Goal: Information Seeking & Learning: Learn about a topic

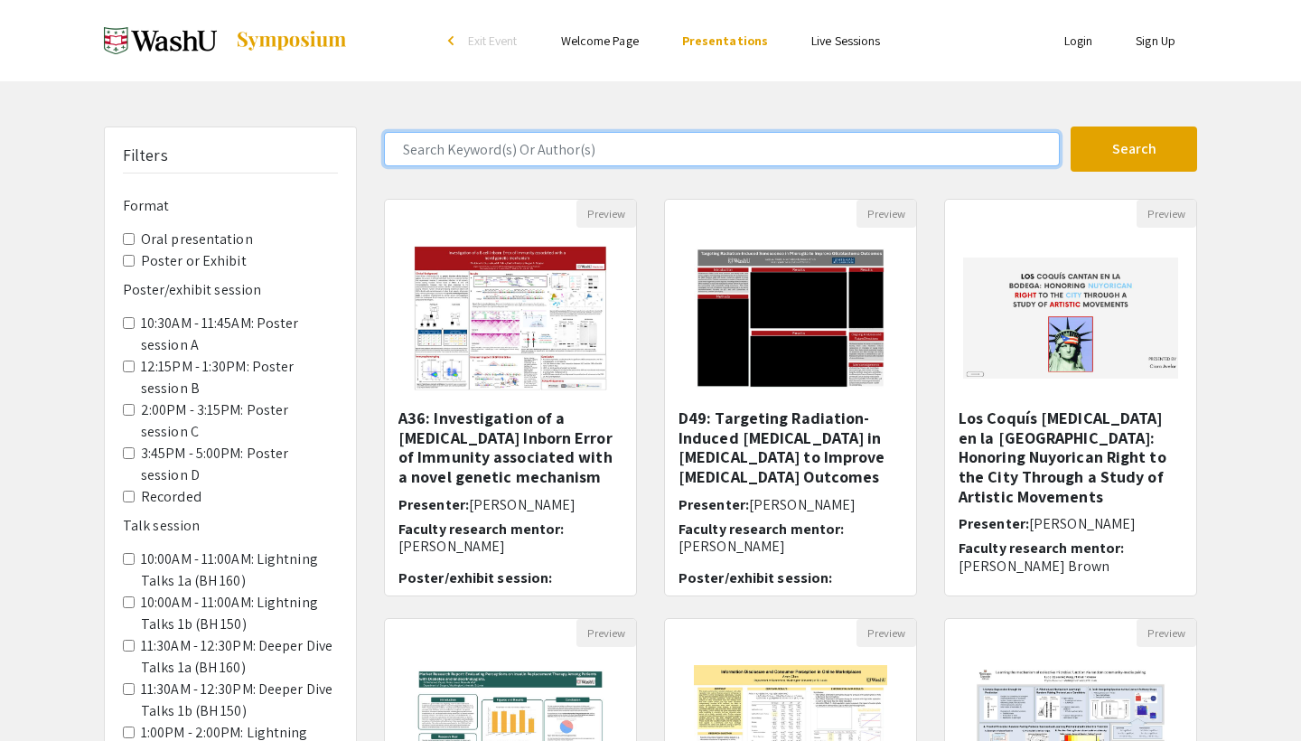
click at [553, 149] on input "Search Keyword(s) Or Author(s)" at bounding box center [722, 149] width 676 height 34
type input "dumoulin"
click at [1134, 149] on button "Search" at bounding box center [1134, 148] width 126 height 45
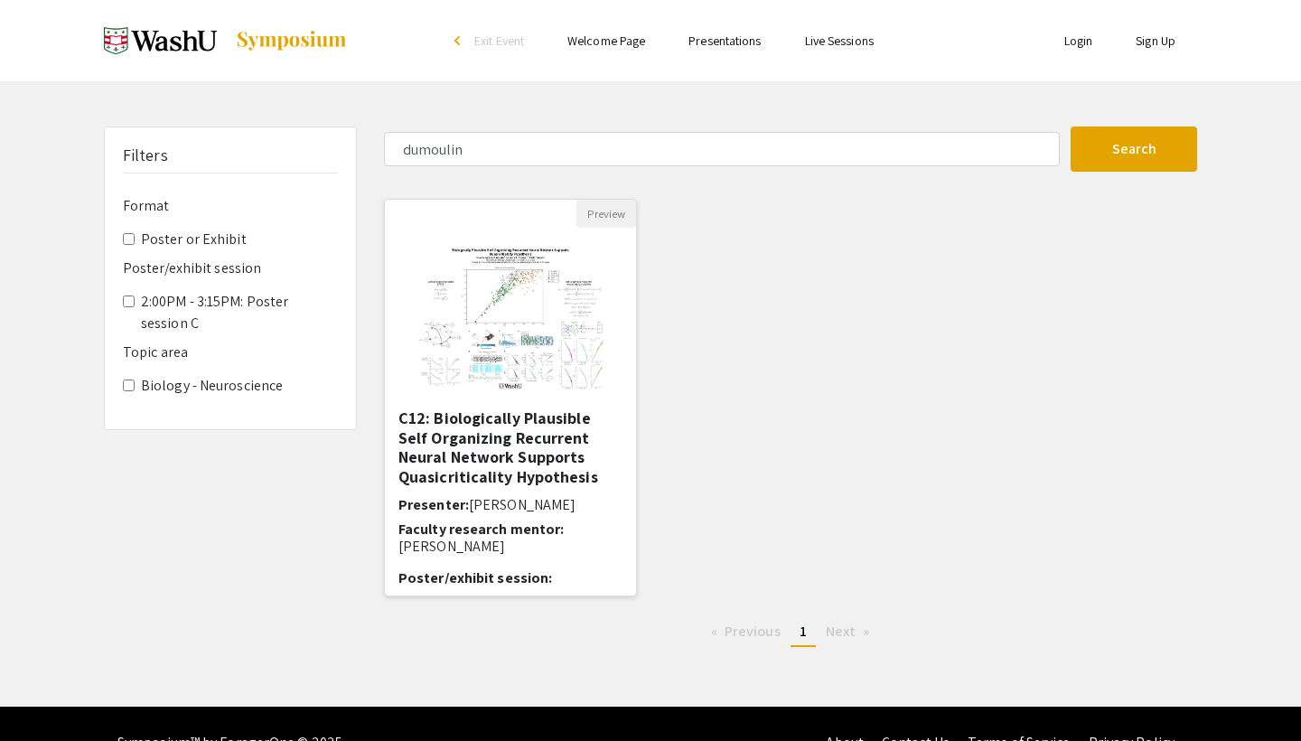
click at [482, 435] on h5 "C12: Biologically Plausible Self Organizing Recurrent Neural Network Supports Q…" at bounding box center [510, 447] width 224 height 78
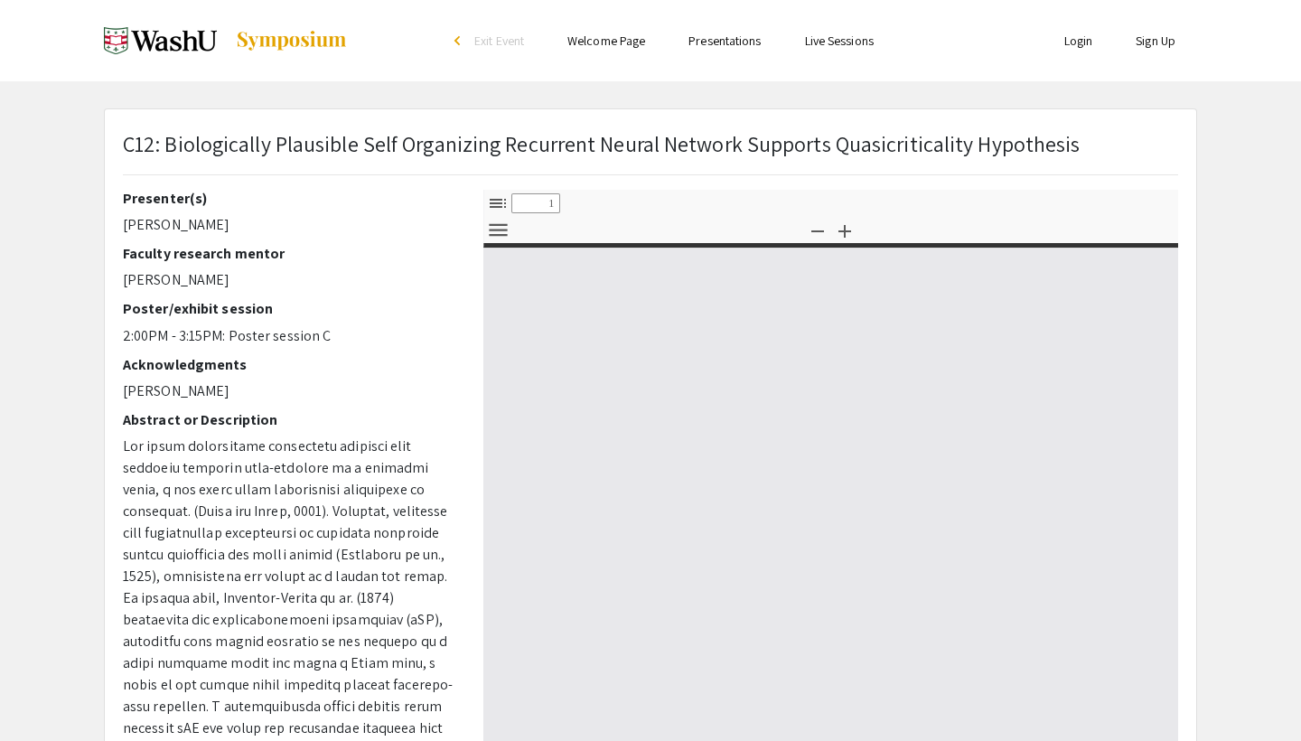
select select "custom"
type input "0"
select select "custom"
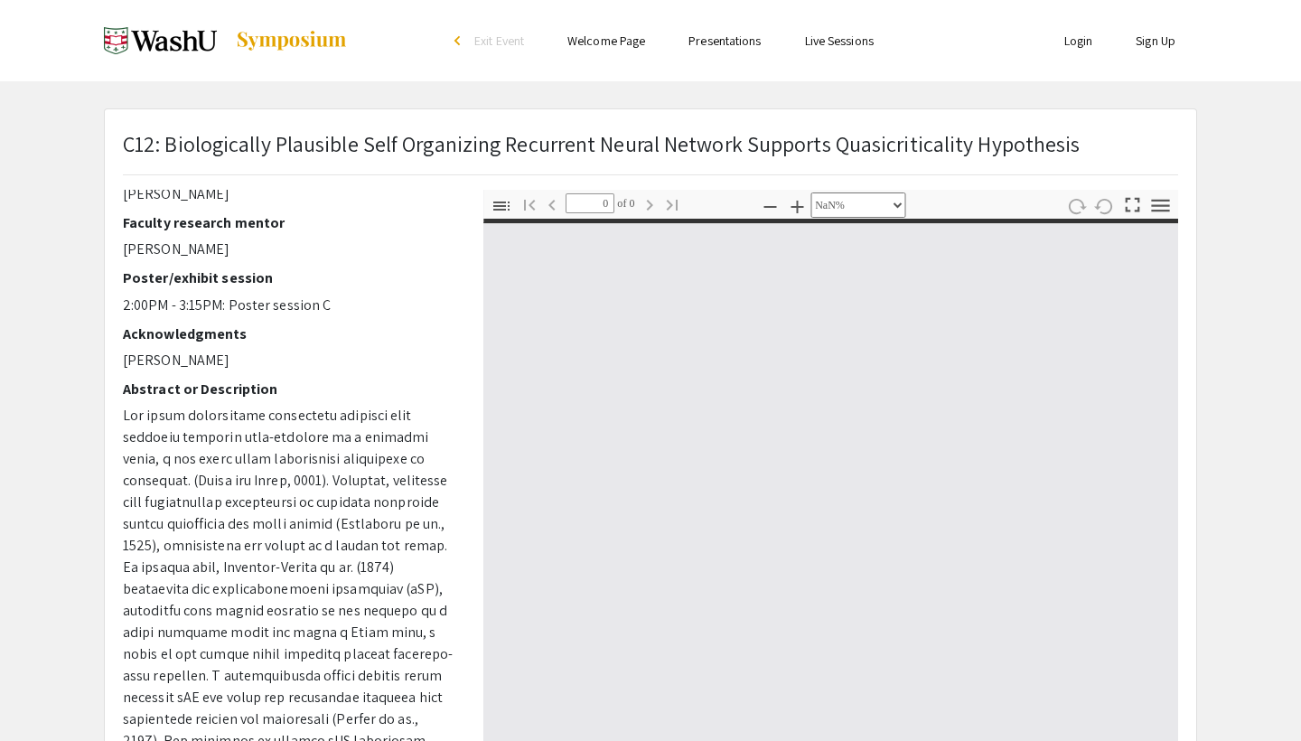
type input "1"
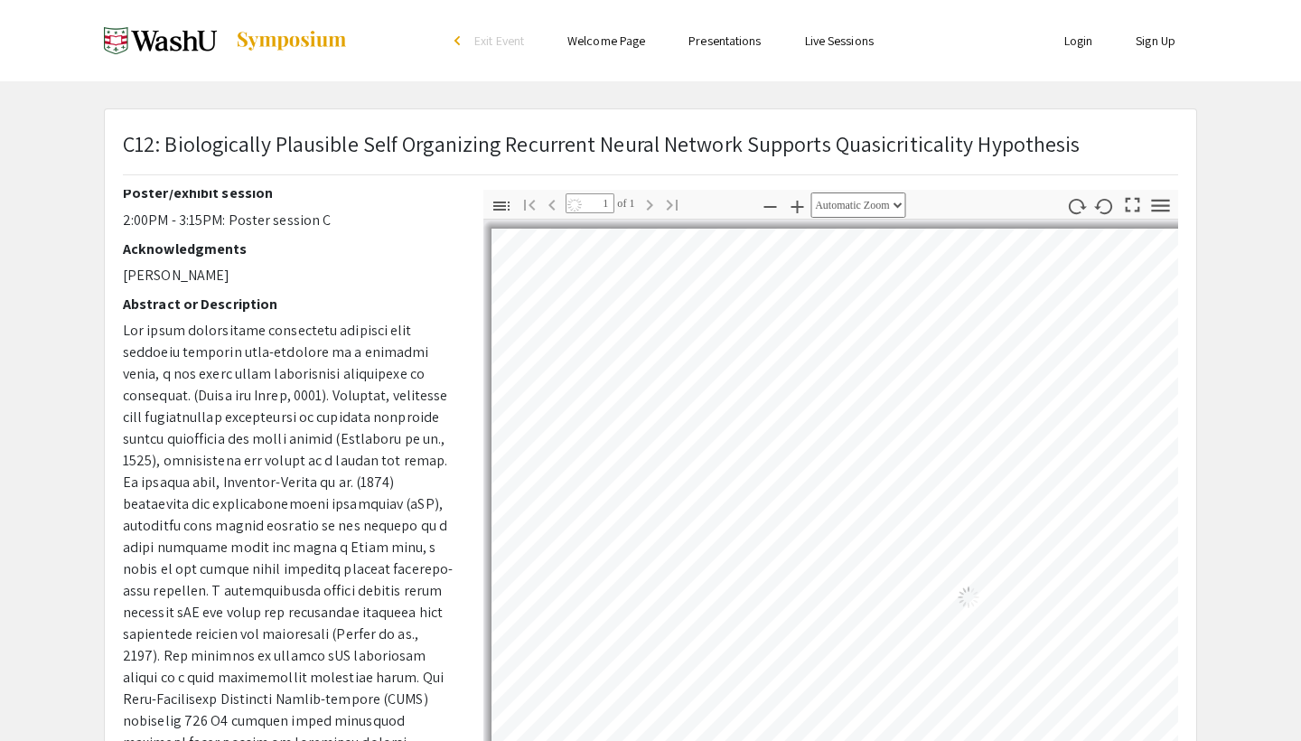
select select "auto"
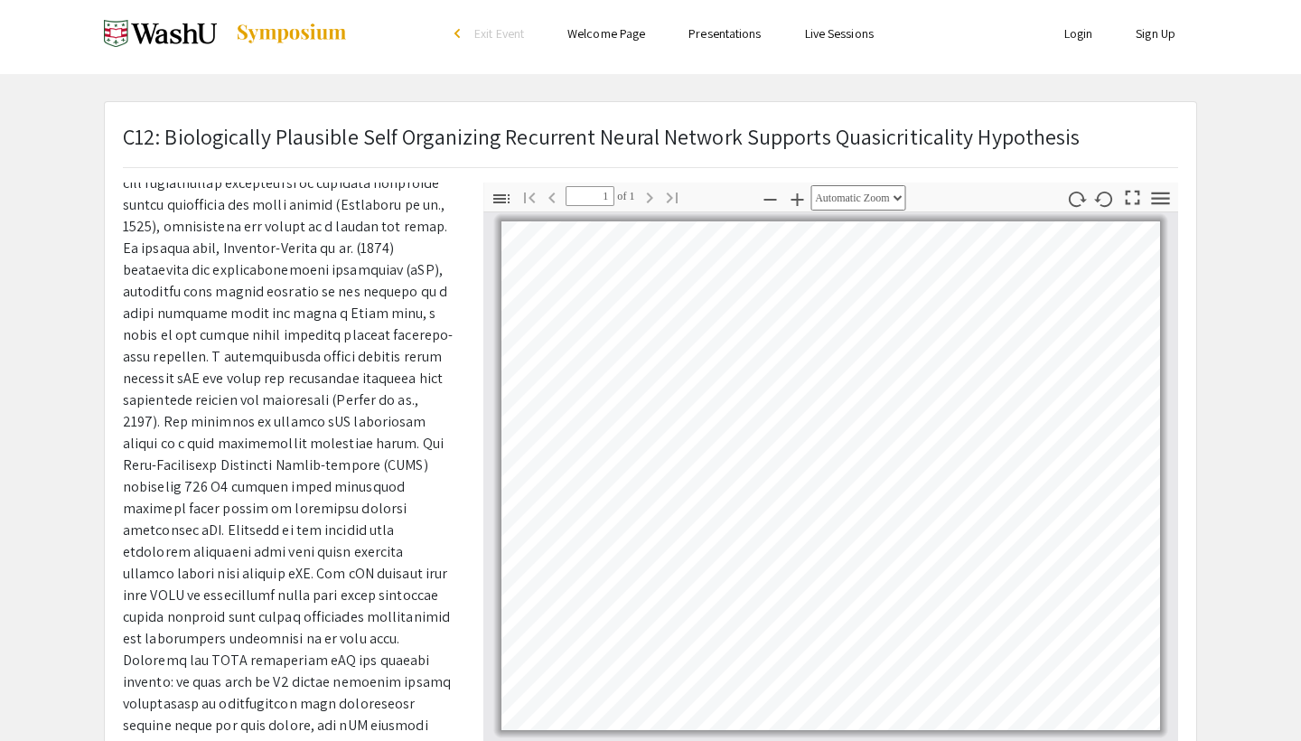
scroll to position [1, 0]
